Goal: Transaction & Acquisition: Book appointment/travel/reservation

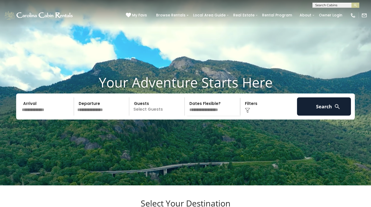
click at [58, 116] on input "text" at bounding box center [47, 106] width 54 height 18
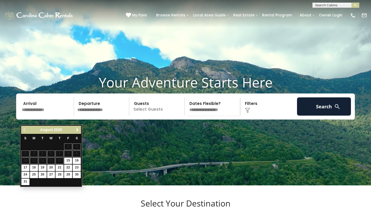
click at [76, 131] on span "Next" at bounding box center [77, 130] width 4 height 4
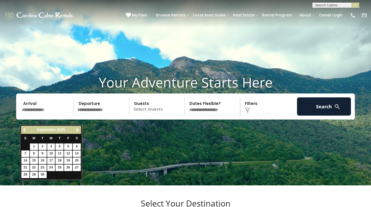
click at [76, 131] on span "Next" at bounding box center [77, 130] width 4 height 4
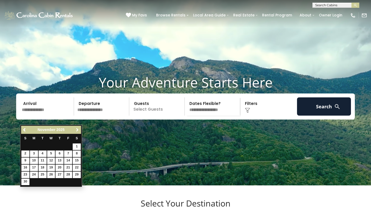
click at [76, 131] on span "Next" at bounding box center [77, 130] width 4 height 4
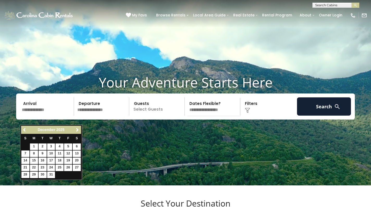
click at [27, 173] on link "28" at bounding box center [25, 174] width 8 height 7
type input "********"
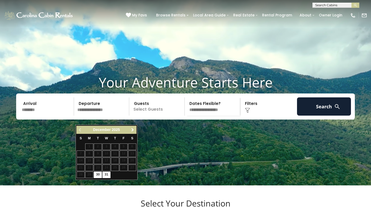
click at [132, 128] on span "Next" at bounding box center [132, 130] width 4 height 4
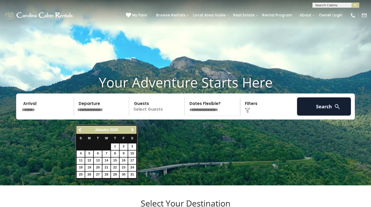
click at [87, 153] on link "5" at bounding box center [89, 153] width 8 height 7
type input "******"
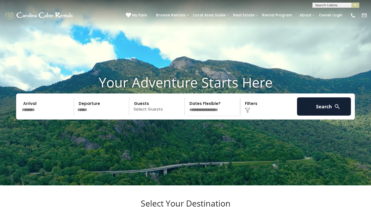
click at [154, 116] on p "Select Guests" at bounding box center [158, 106] width 54 height 18
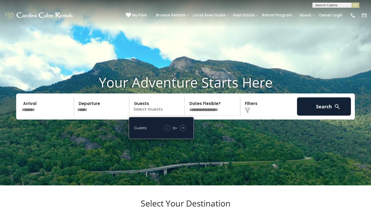
click at [184, 131] on div "+" at bounding box center [183, 128] width 6 height 6
click at [248, 113] on img at bounding box center [247, 110] width 5 height 5
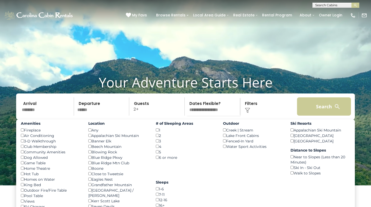
click at [312, 116] on button "Search" at bounding box center [324, 106] width 54 height 18
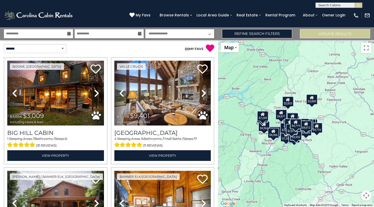
drag, startPoint x: 356, startPoint y: 170, endPoint x: 323, endPoint y: 174, distance: 33.2
click at [323, 174] on div "$3,009 $9,401 $7,288 $4,362 $6,743 $6,334 $2,305 $7,350 $7,249 $2,698 $3,821 $2…" at bounding box center [296, 123] width 156 height 167
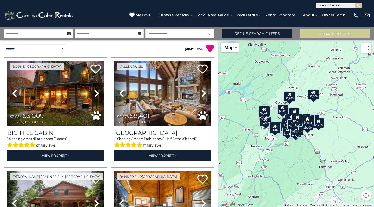
click at [366, 196] on button "Map camera controls" at bounding box center [366, 195] width 10 height 10
click at [355, 171] on button "Zoom in" at bounding box center [353, 169] width 10 height 10
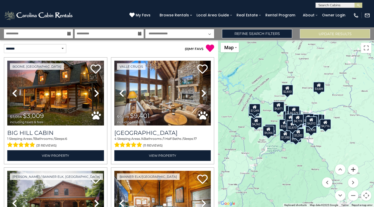
click at [355, 171] on button "Zoom in" at bounding box center [353, 169] width 10 height 10
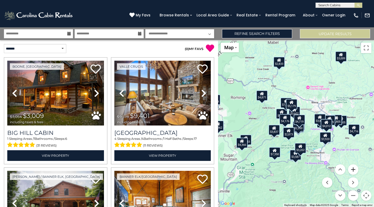
click at [355, 171] on button "Zoom in" at bounding box center [353, 169] width 10 height 10
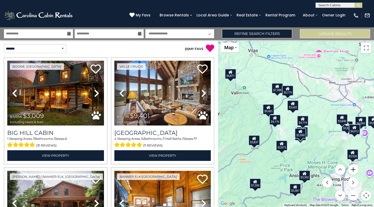
click at [355, 171] on button "Zoom in" at bounding box center [353, 169] width 10 height 10
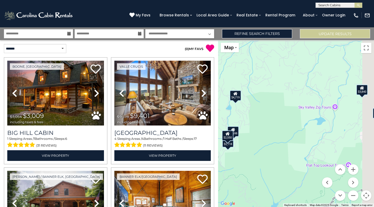
drag, startPoint x: 344, startPoint y: 159, endPoint x: 236, endPoint y: 126, distance: 113.1
click at [236, 126] on div "$3,009 $9,401 $7,288 $4,362 $6,743 $6,334 $2,305 $7,350 $7,249 $2,698 $3,821 $2…" at bounding box center [296, 123] width 156 height 167
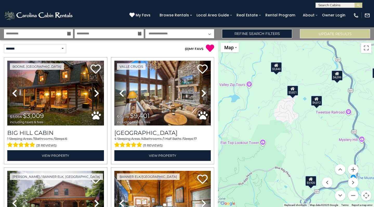
drag, startPoint x: 311, startPoint y: 142, endPoint x: 265, endPoint y: 123, distance: 50.2
click at [265, 123] on div "$3,009 $9,401 $7,288 $4,362 $6,743 $6,334 $2,305 $7,350 $7,249 $2,698 $3,821 $2…" at bounding box center [296, 123] width 156 height 167
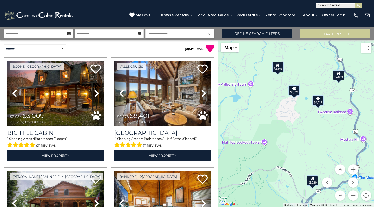
click at [296, 92] on div "$3,821" at bounding box center [294, 90] width 11 height 10
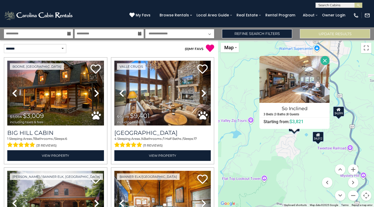
click at [276, 141] on div "$3,009 $9,401 $7,288 $4,362 $6,743 $6,334 $2,305 $7,350 $7,249 $2,698 $3,821 $2…" at bounding box center [296, 123] width 156 height 167
click at [294, 150] on div "$3,009 $9,401 $7,288 $4,362 $6,743 $6,334 $2,305 $7,350 $7,249 $2,698 $3,821 $2…" at bounding box center [296, 123] width 156 height 167
